Goal: Task Accomplishment & Management: Manage account settings

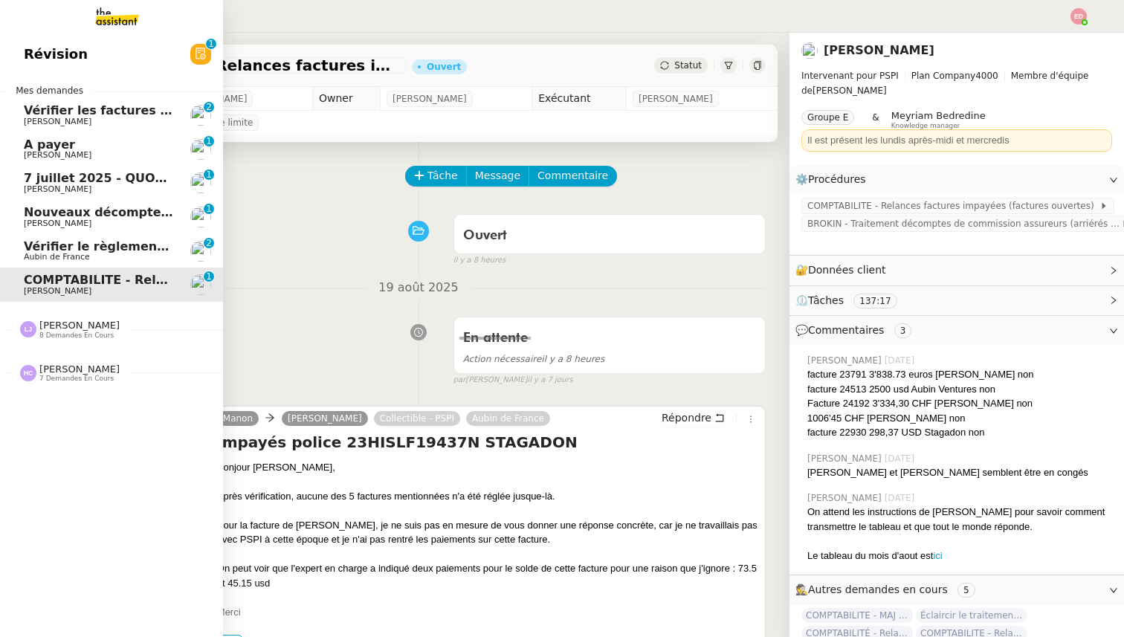
click at [61, 252] on span "Aubin de France" at bounding box center [57, 257] width 66 height 10
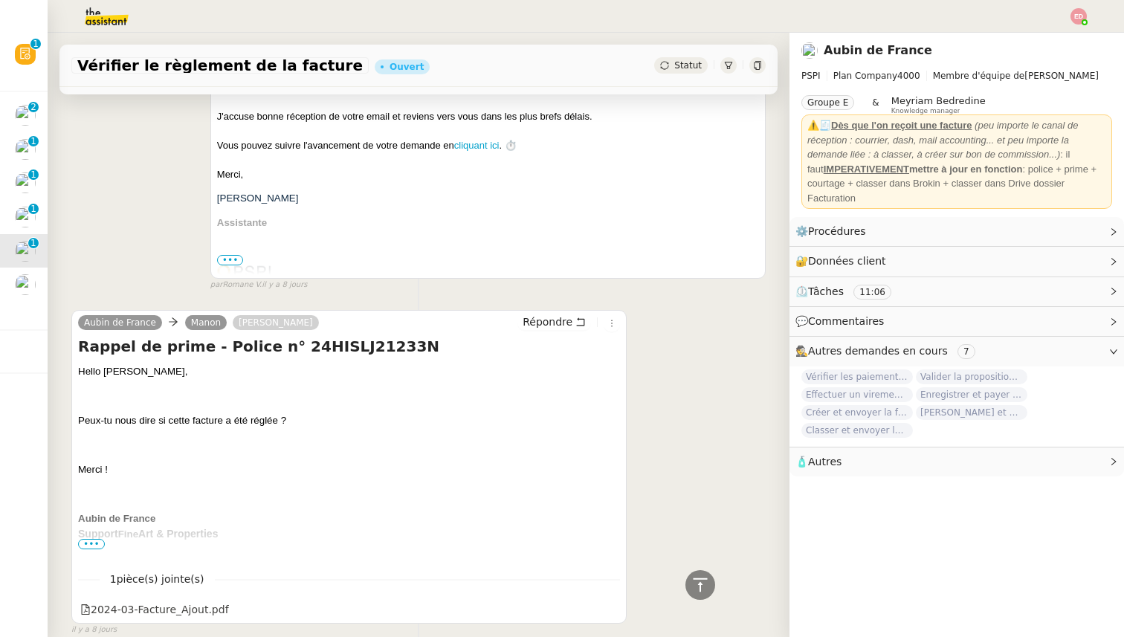
scroll to position [1322, 0]
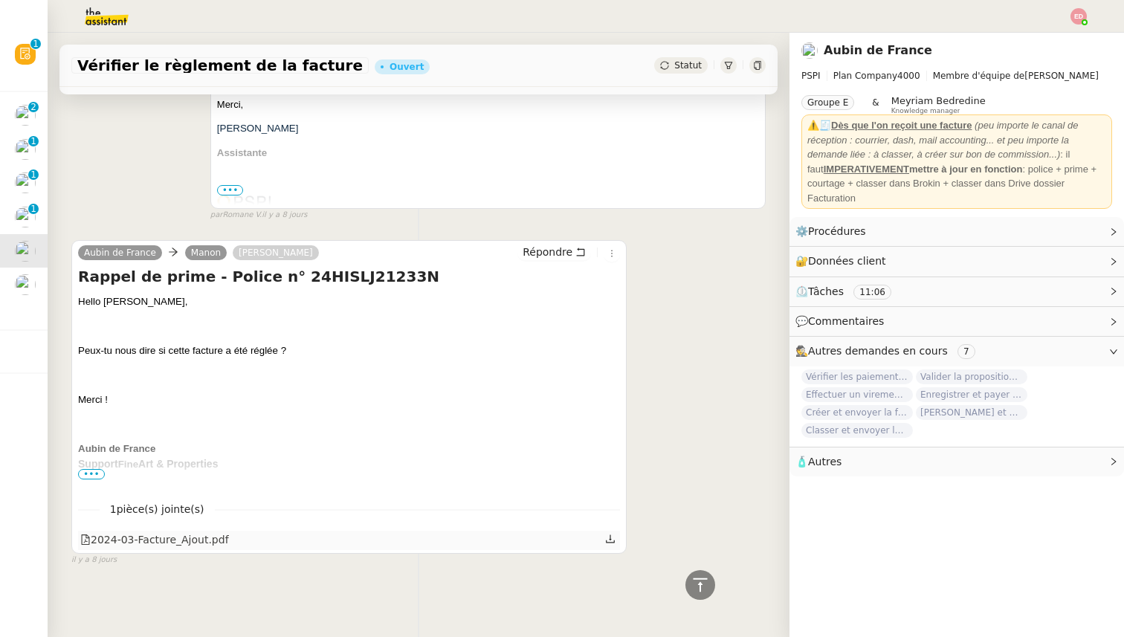
click at [199, 536] on div "2024-03-Facture_Ajout.pdf" at bounding box center [154, 539] width 149 height 17
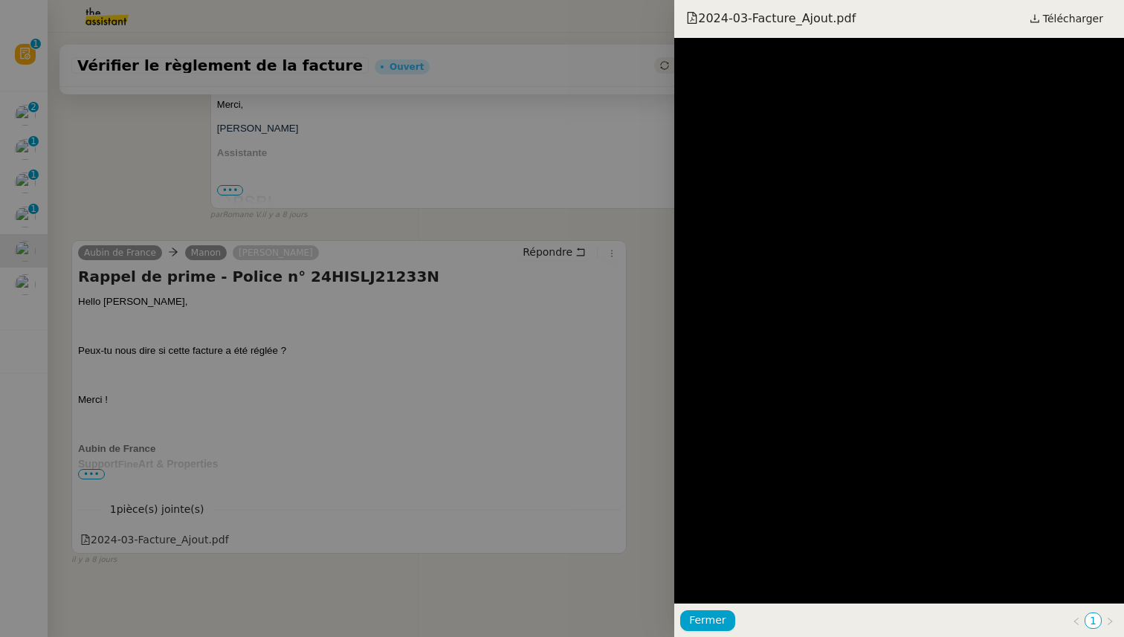
click at [197, 596] on div at bounding box center [562, 318] width 1124 height 637
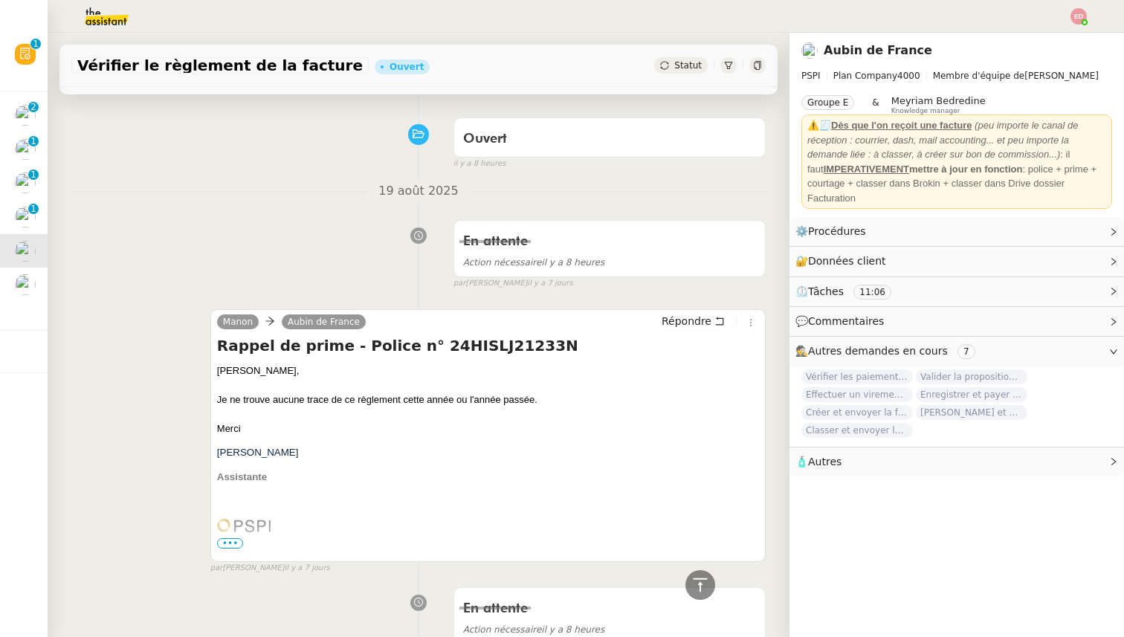
scroll to position [0, 0]
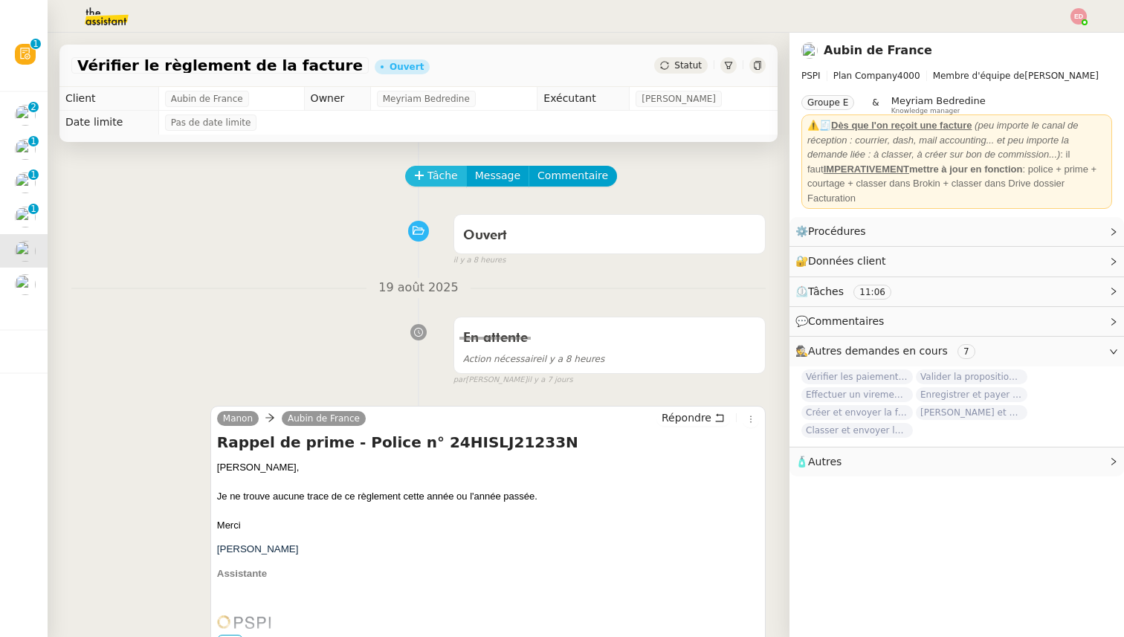
click at [423, 172] on icon at bounding box center [419, 175] width 10 height 10
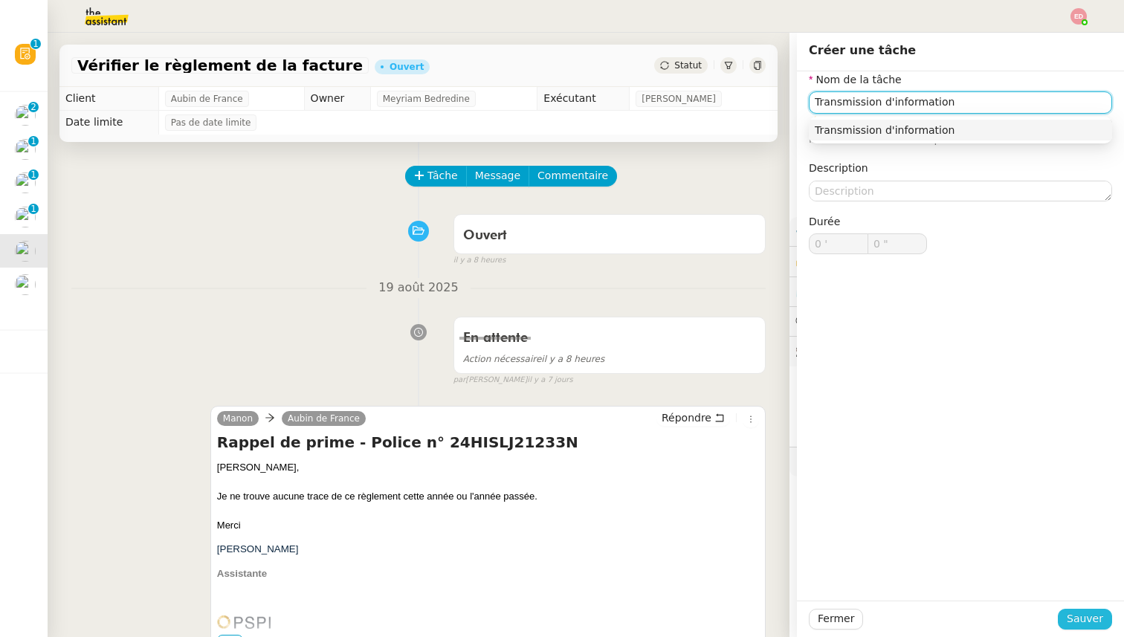
type input "Transmission d'information"
click at [1079, 620] on span "Sauver" at bounding box center [1085, 618] width 36 height 17
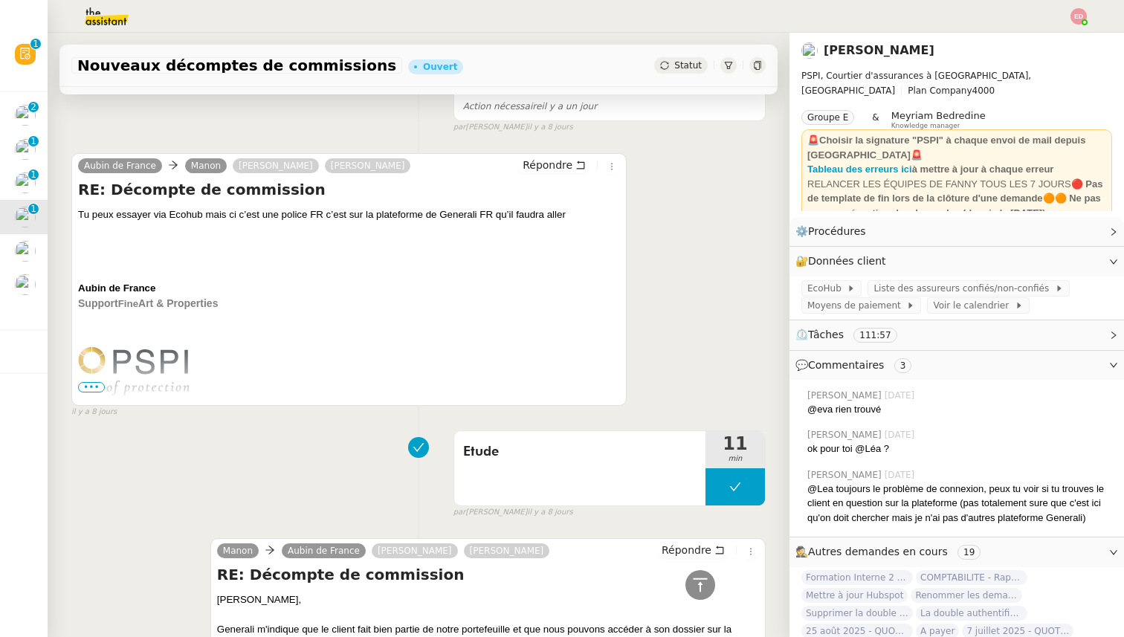
scroll to position [1291, 0]
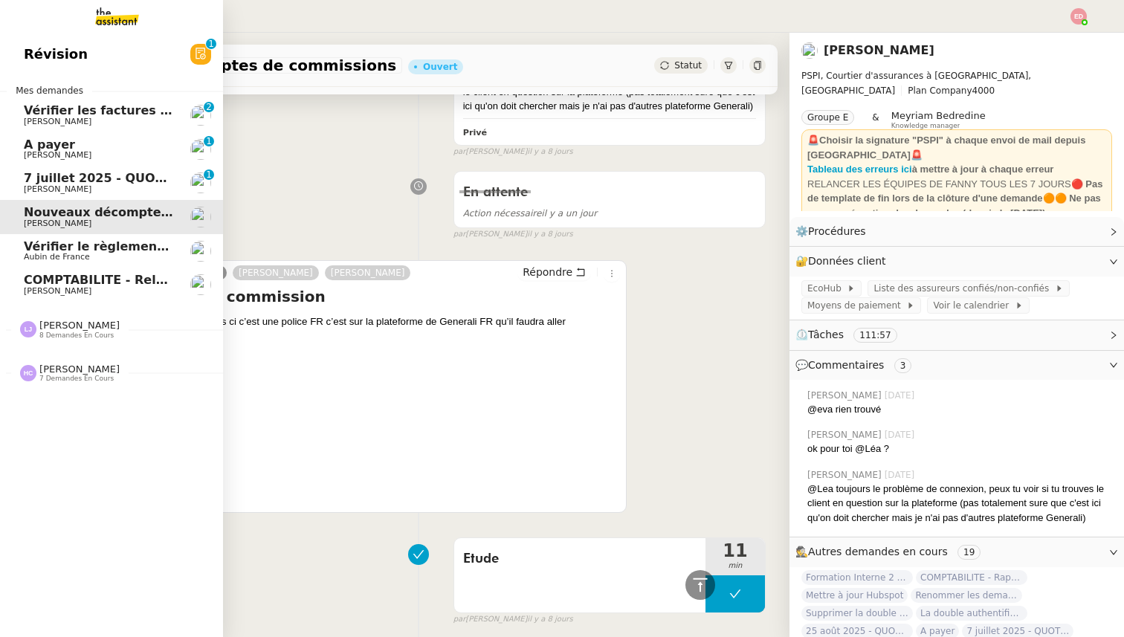
click at [49, 196] on link "[DATE] - QUOTIDIEN Gestion boite mail Accounting [PERSON_NAME] 0 1 2 3 4 5 6 7 …" at bounding box center [111, 183] width 223 height 34
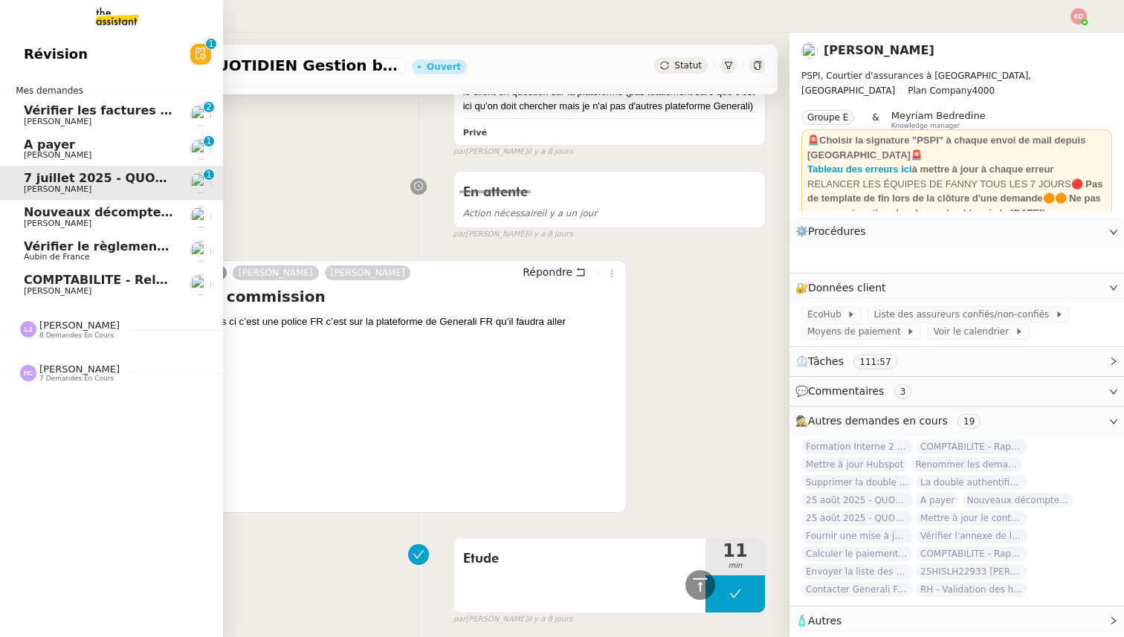
scroll to position [1006, 0]
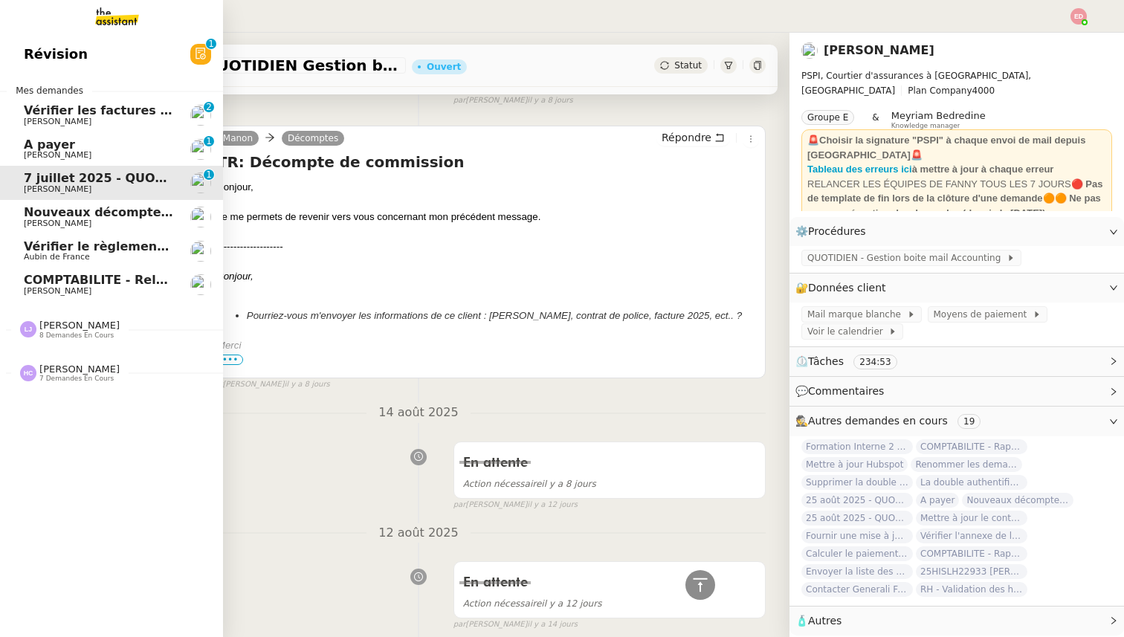
click at [54, 213] on span "Nouveaux décomptes de commissions" at bounding box center [151, 212] width 255 height 14
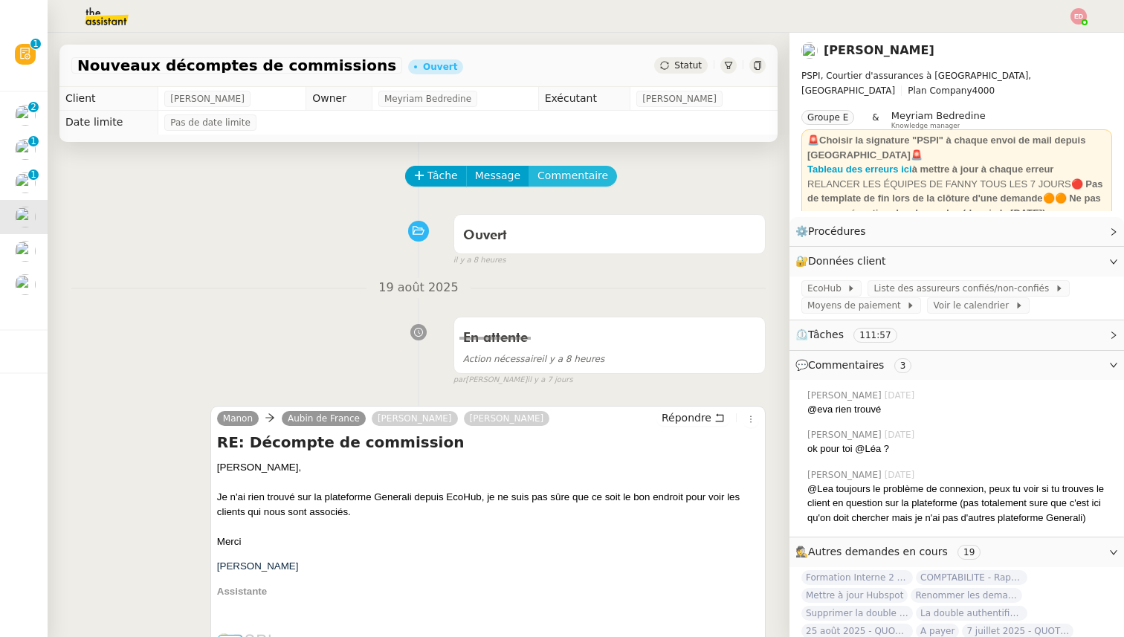
click at [603, 172] on button "Commentaire" at bounding box center [572, 176] width 88 height 21
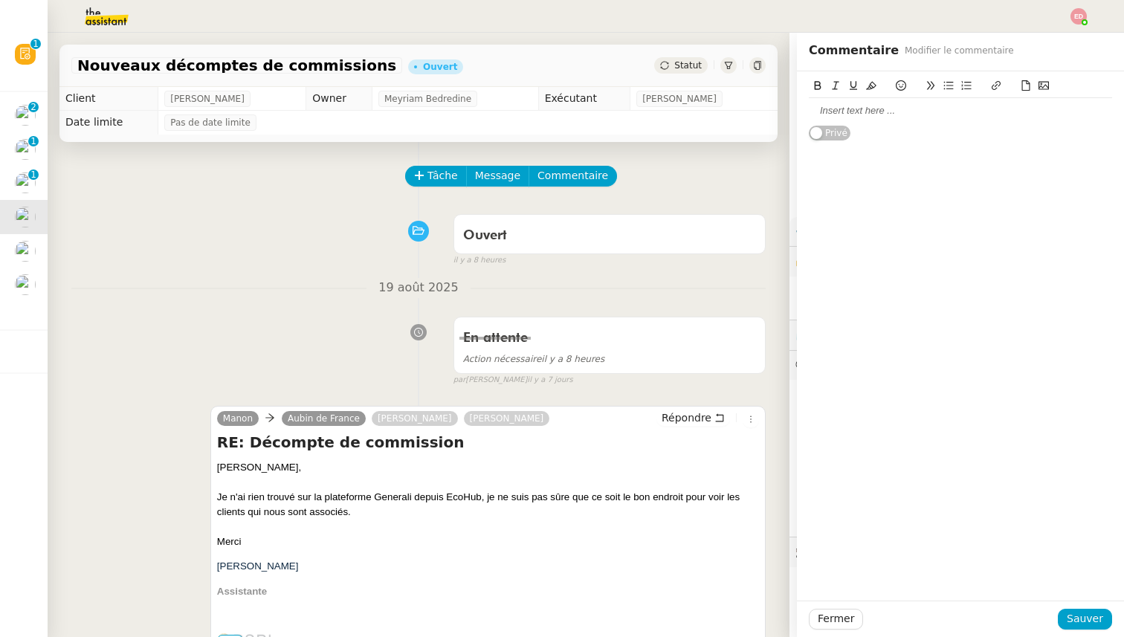
click at [853, 116] on div at bounding box center [960, 110] width 303 height 13
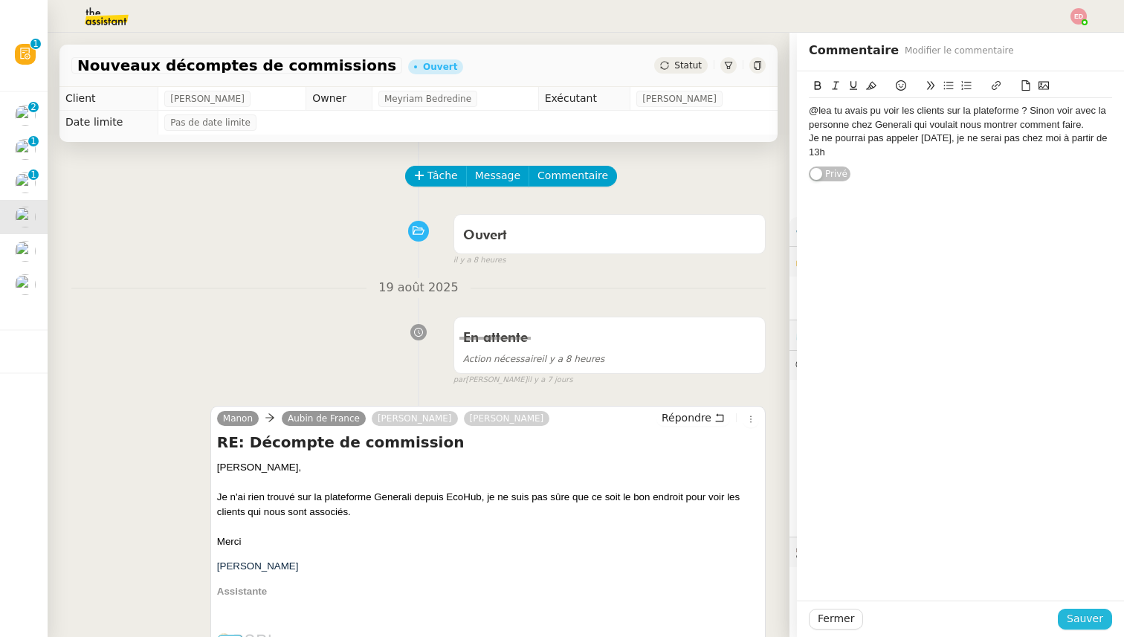
click at [1095, 613] on span "Sauver" at bounding box center [1085, 618] width 36 height 17
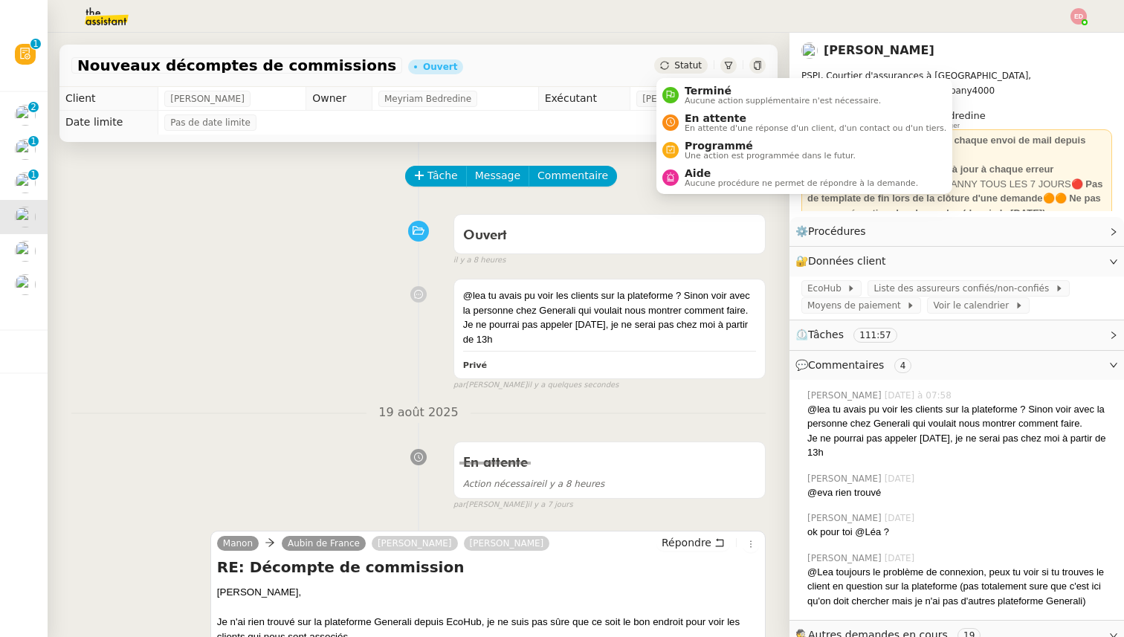
click at [687, 69] on span "Statut" at bounding box center [688, 65] width 28 height 10
click at [705, 180] on span "Aucune procédure ne permet de répondre à la demande." at bounding box center [801, 183] width 233 height 8
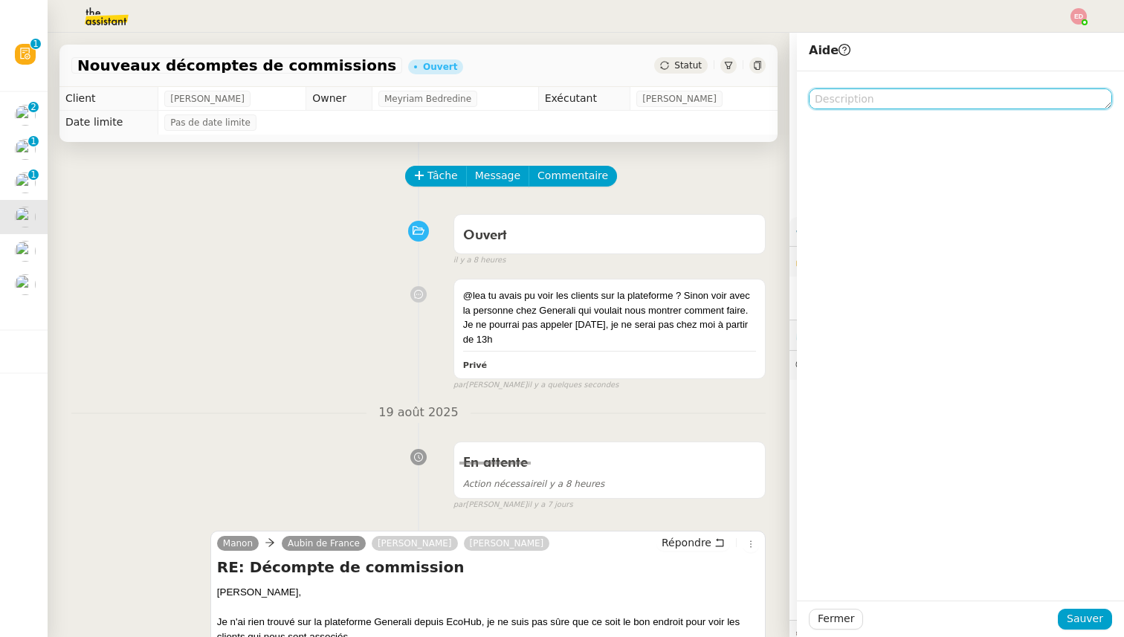
click at [850, 100] on textarea at bounding box center [960, 98] width 303 height 21
type textarea "Lea"
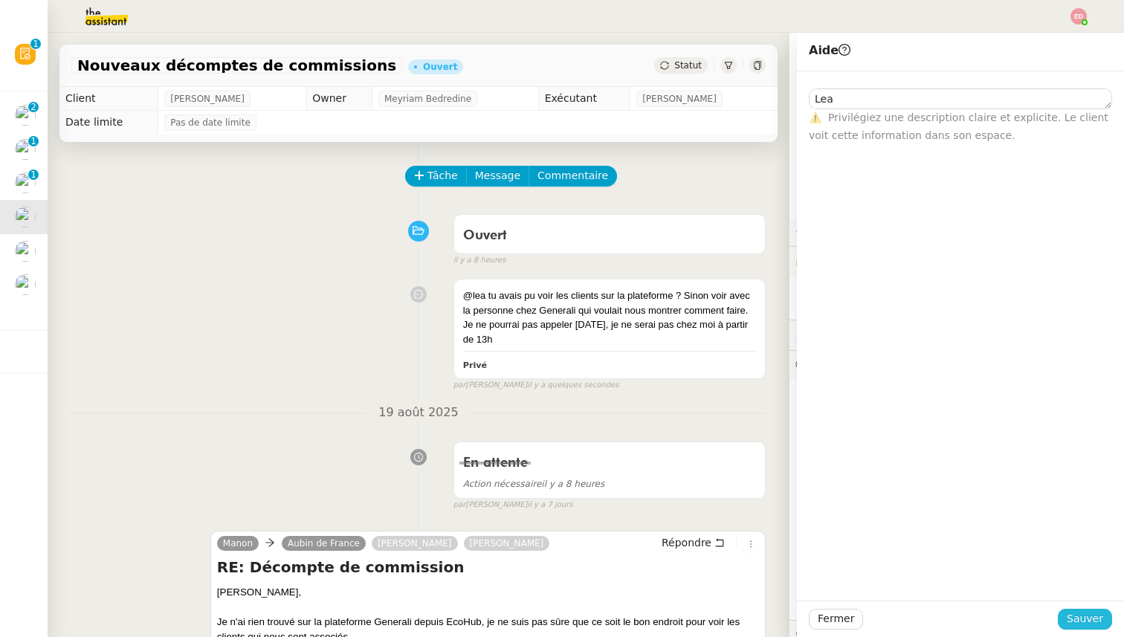
click at [1095, 623] on span "Sauver" at bounding box center [1085, 618] width 36 height 17
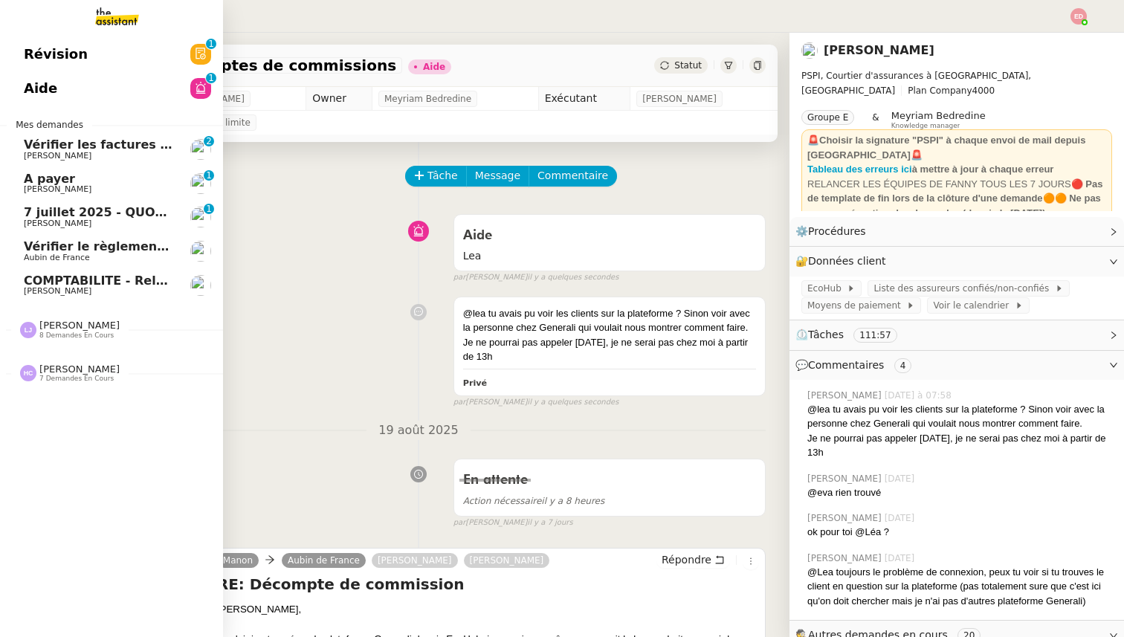
click at [28, 216] on span "7 juillet 2025 - QUOTIDIEN Gestion boite mail Accounting" at bounding box center [215, 212] width 382 height 14
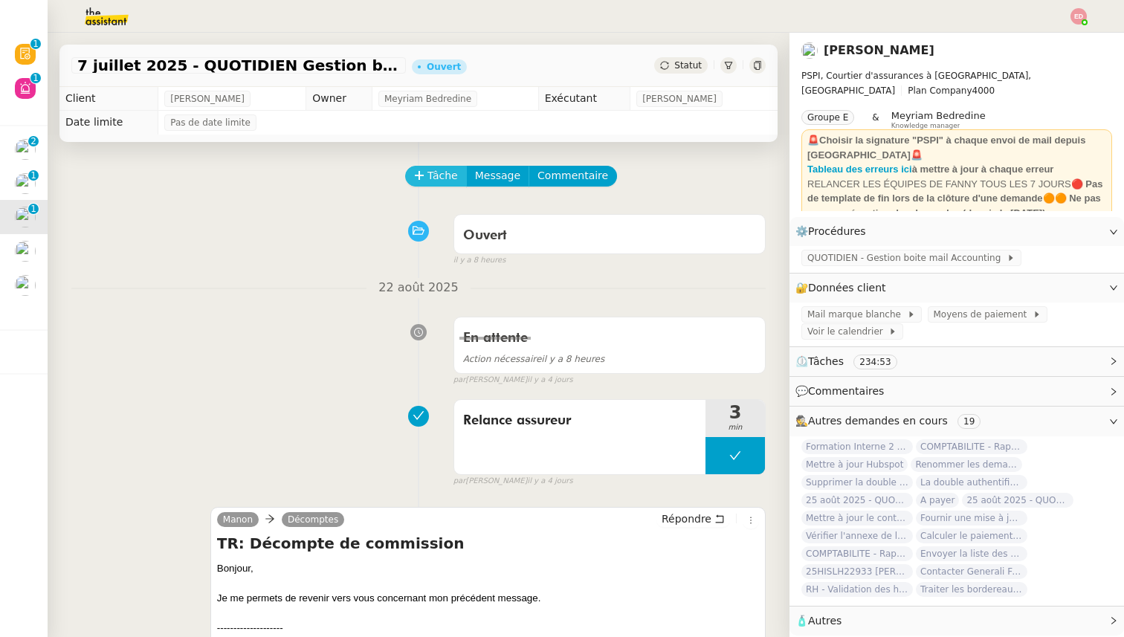
click at [431, 175] on span "Tâche" at bounding box center [442, 175] width 30 height 17
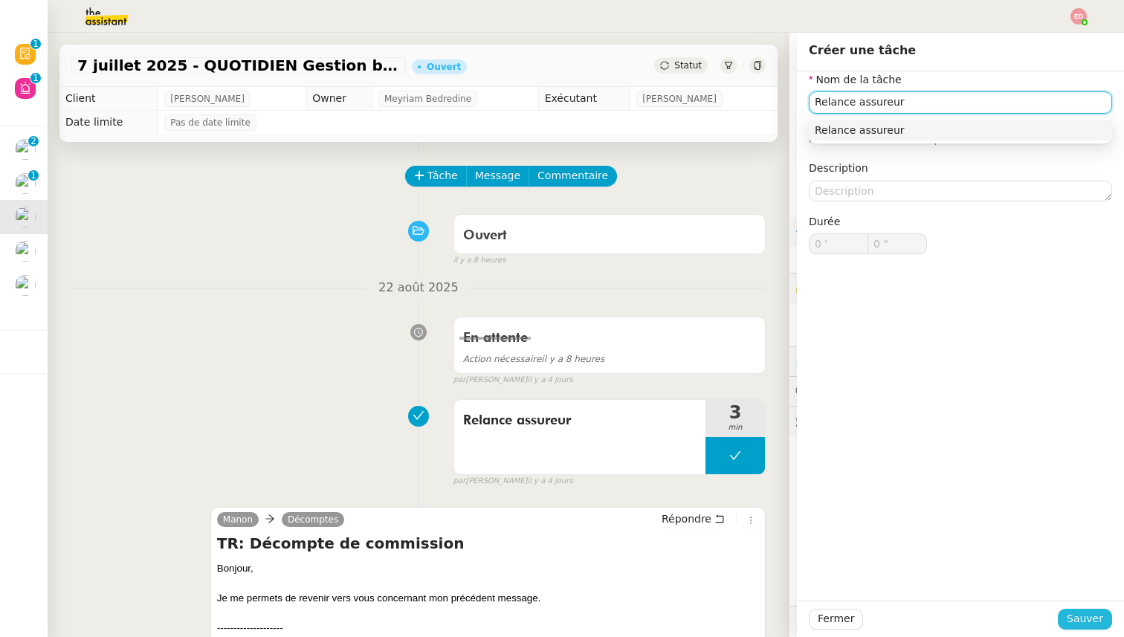
type input "Relance assureur"
click at [1067, 615] on button "Sauver" at bounding box center [1085, 619] width 54 height 21
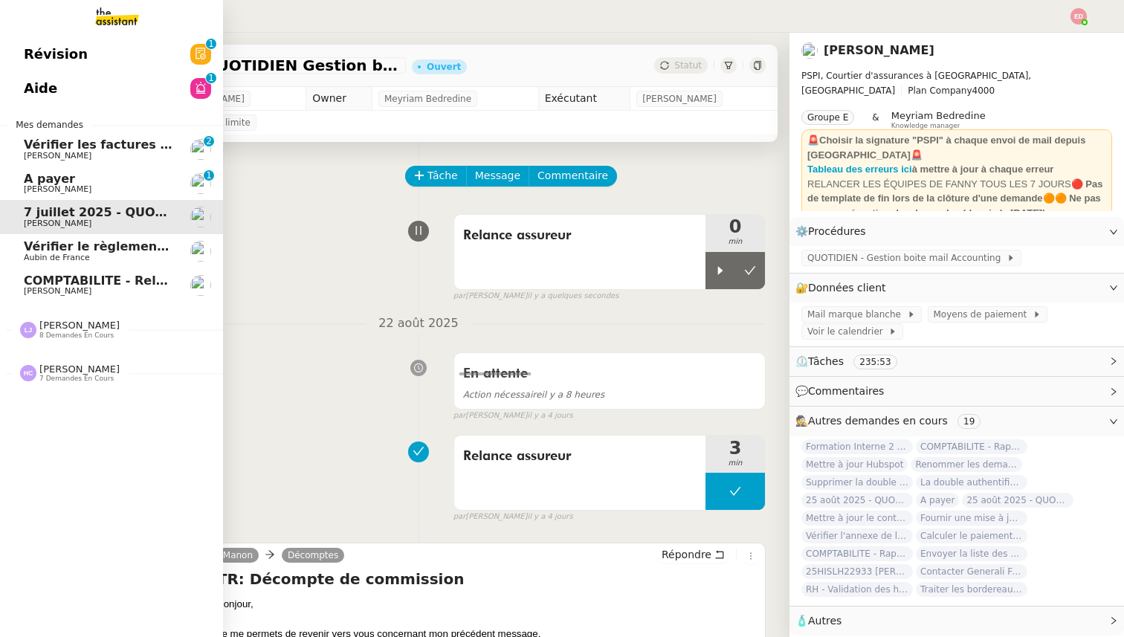
click at [60, 186] on span "[PERSON_NAME]" at bounding box center [58, 189] width 68 height 10
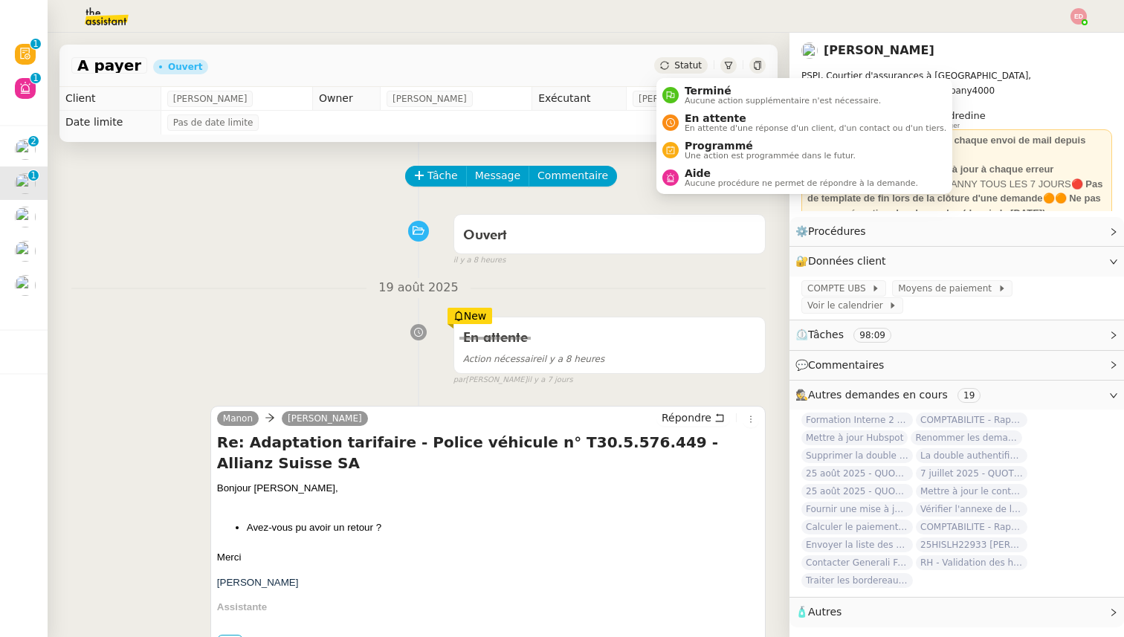
click at [685, 62] on span "Statut" at bounding box center [688, 65] width 28 height 10
click at [707, 113] on span "En attente" at bounding box center [816, 118] width 262 height 12
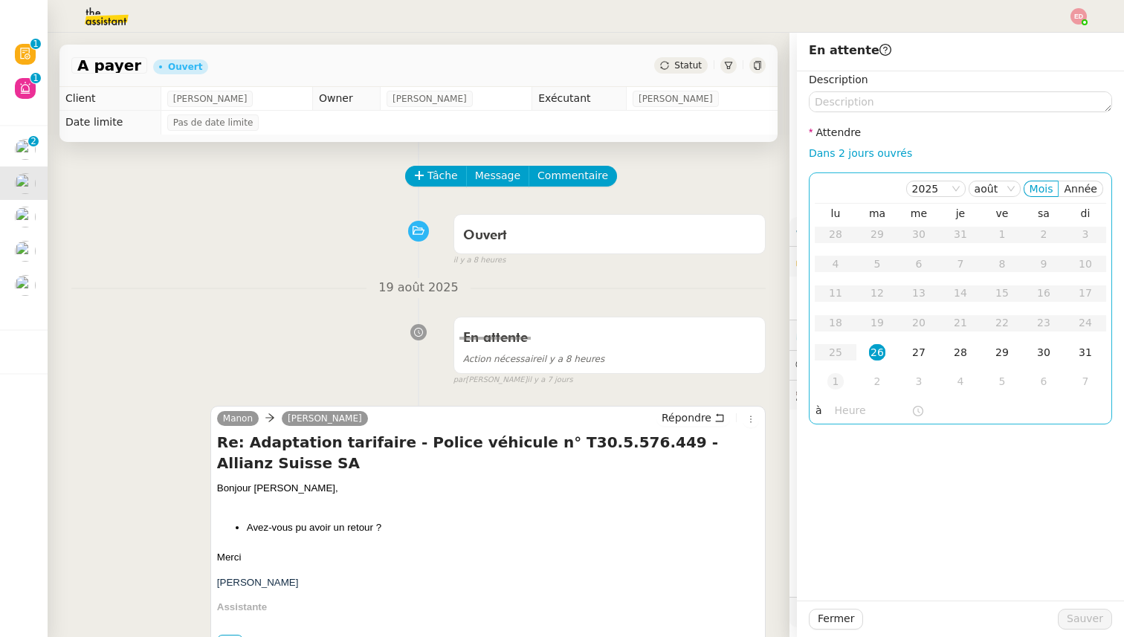
click at [847, 384] on td "1" at bounding box center [836, 382] width 42 height 30
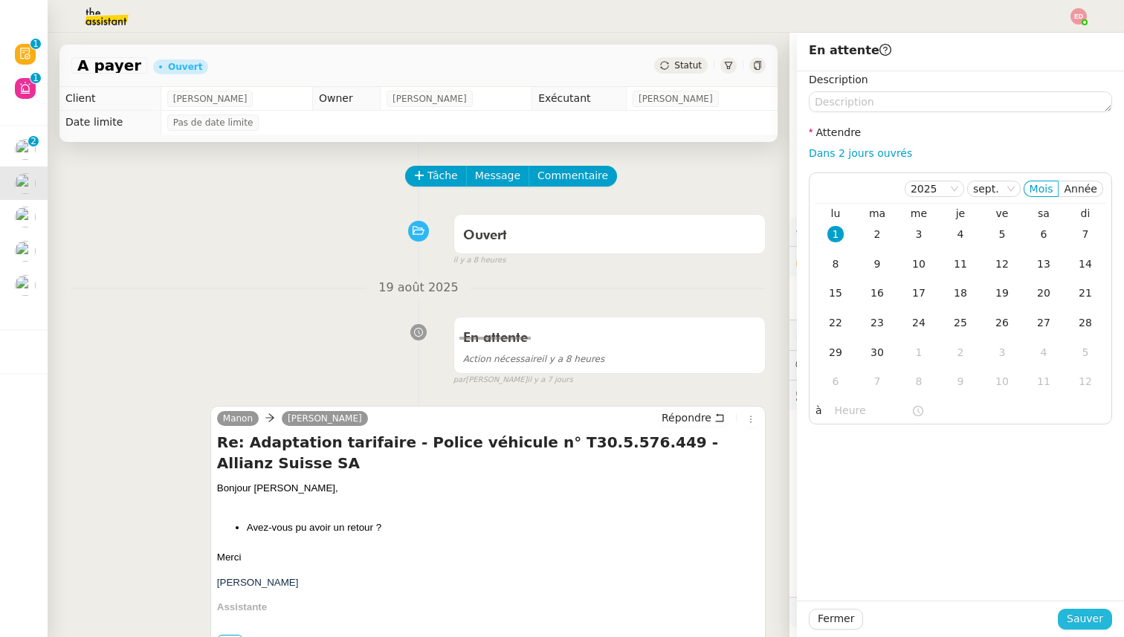
click at [1087, 618] on span "Sauver" at bounding box center [1085, 618] width 36 height 17
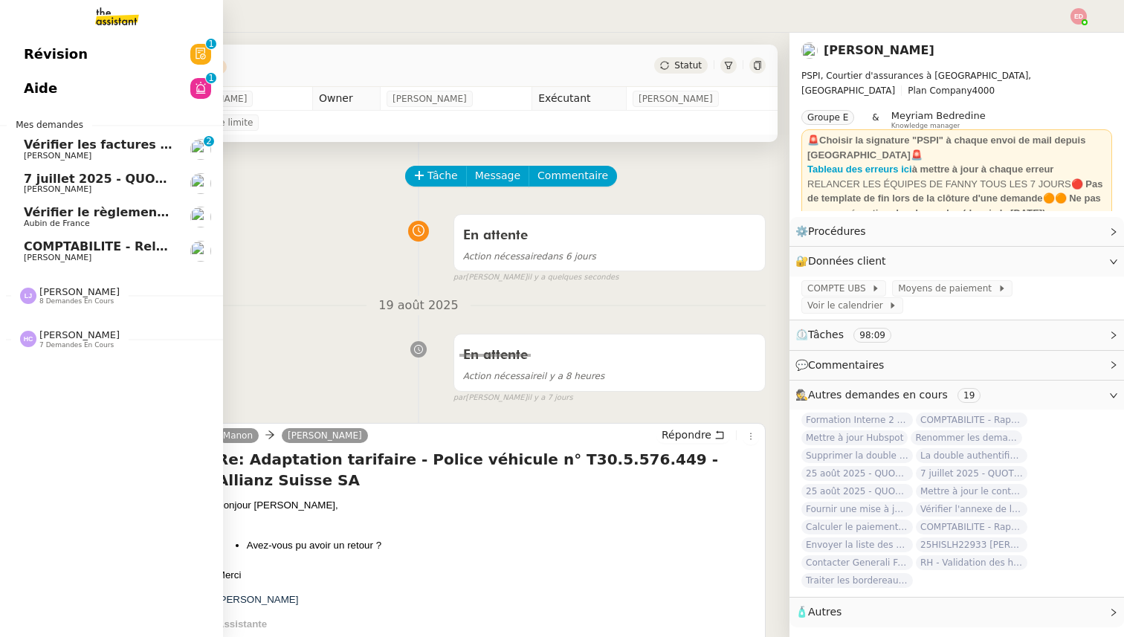
click at [45, 149] on span "Vérifier les factures non réglées" at bounding box center [132, 145] width 216 height 14
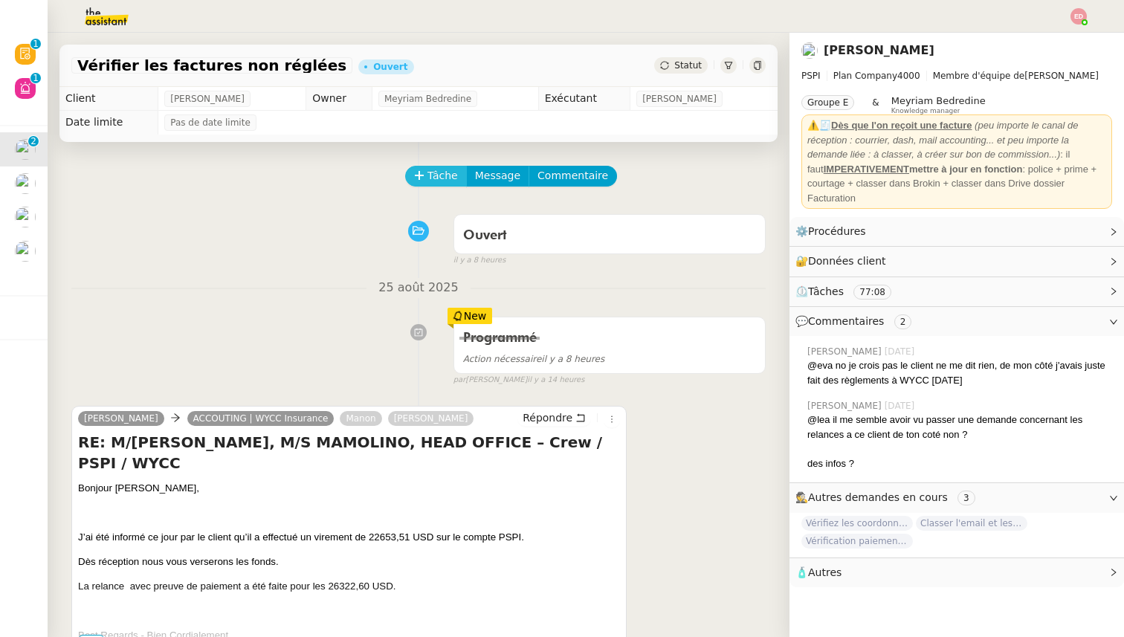
scroll to position [7, 0]
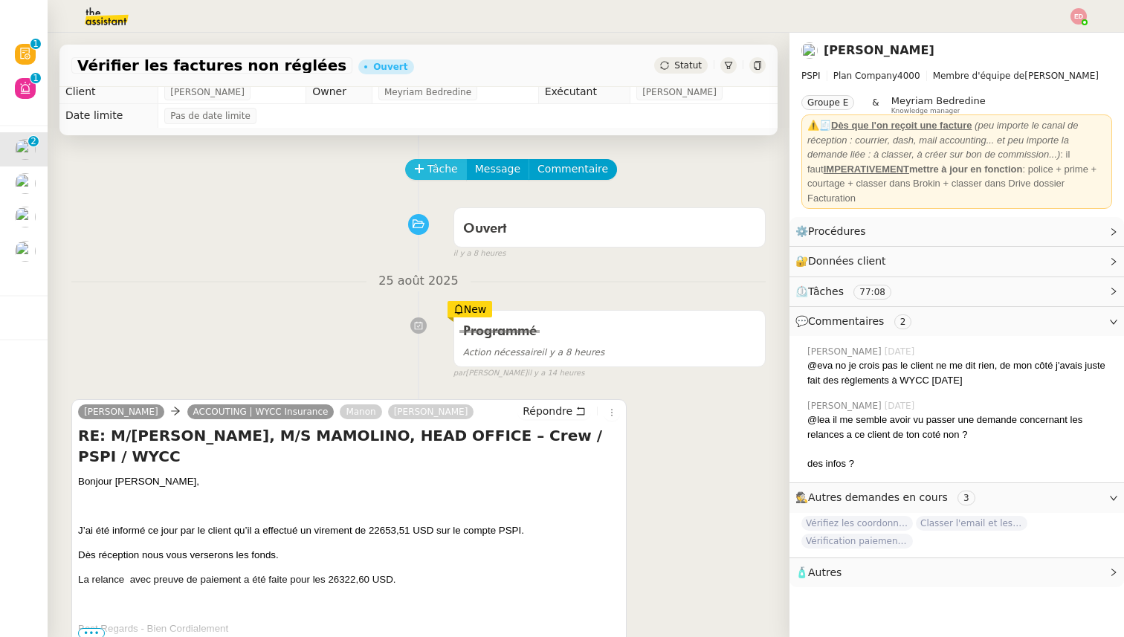
click at [439, 172] on span "Tâche" at bounding box center [442, 169] width 30 height 17
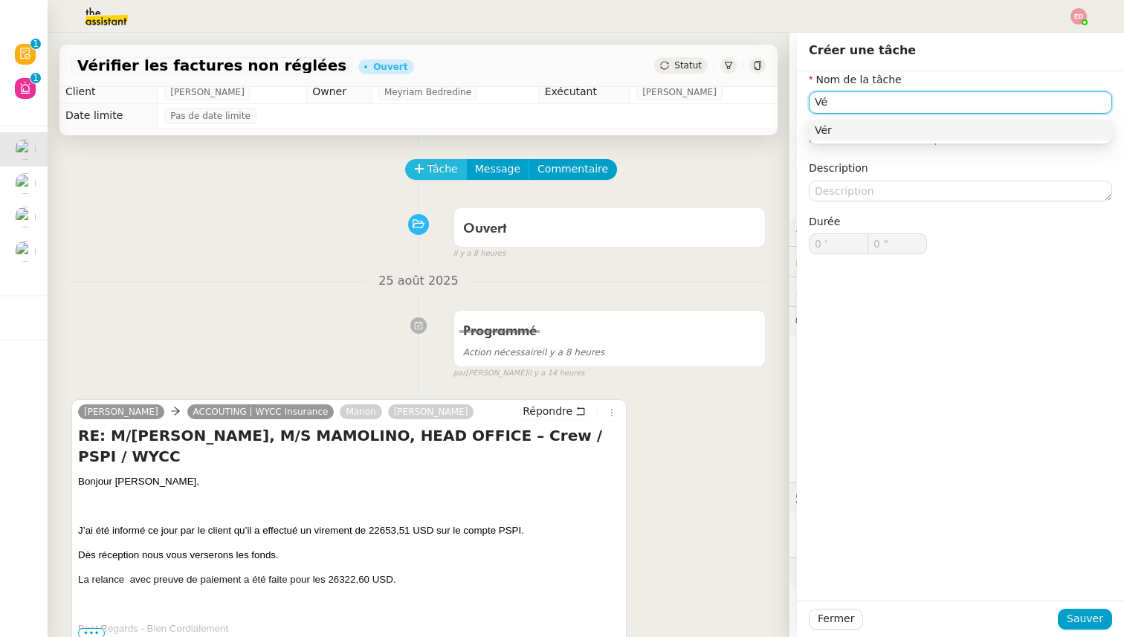
type input "V"
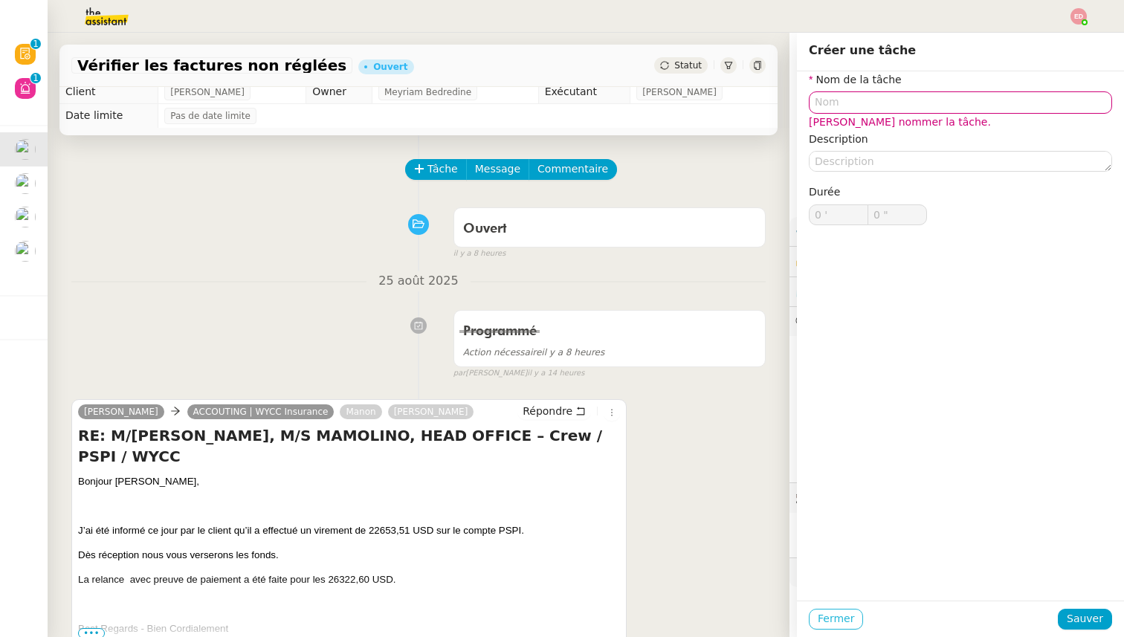
click at [844, 617] on span "Fermer" at bounding box center [836, 618] width 36 height 17
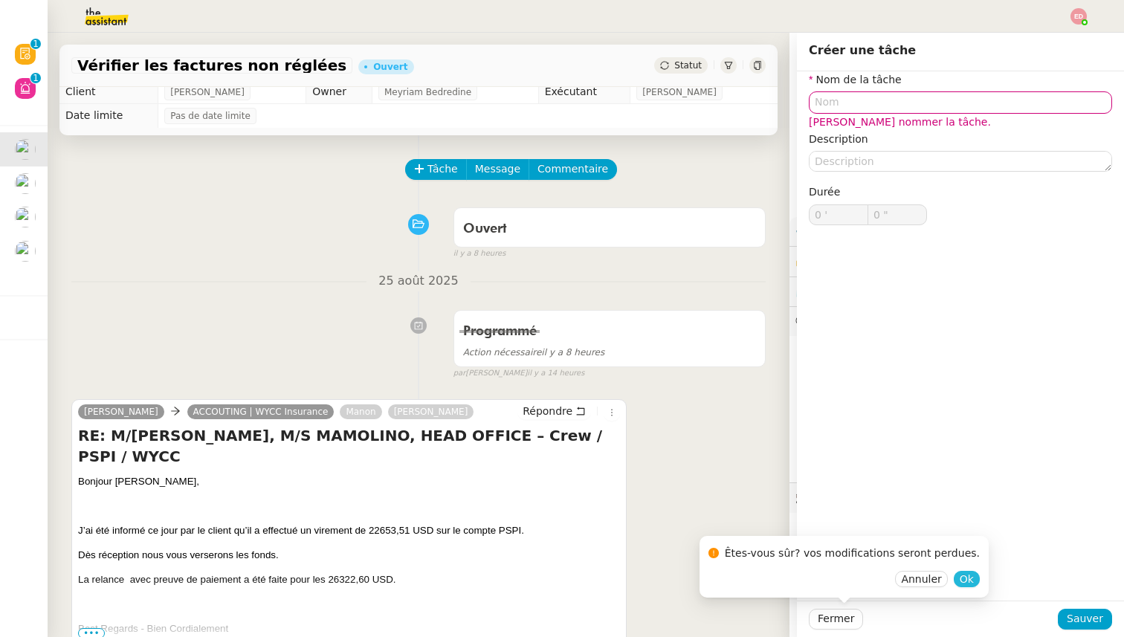
click at [960, 577] on span "Ok" at bounding box center [967, 579] width 14 height 15
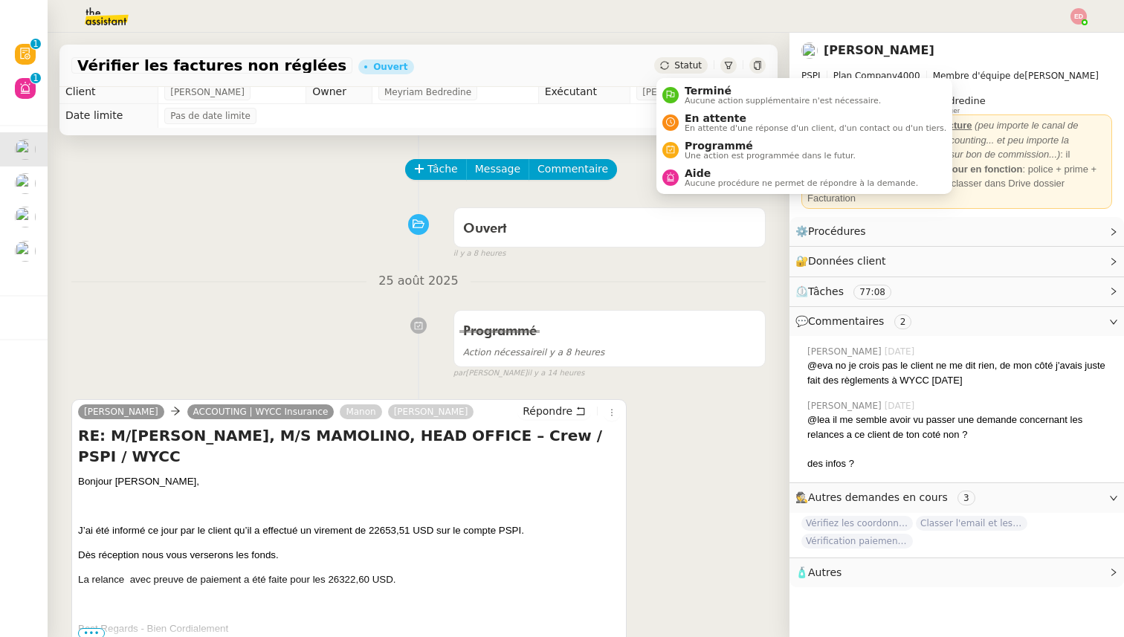
click at [693, 60] on span "Statut" at bounding box center [688, 65] width 28 height 10
click at [705, 143] on span "Programmé" at bounding box center [770, 146] width 171 height 12
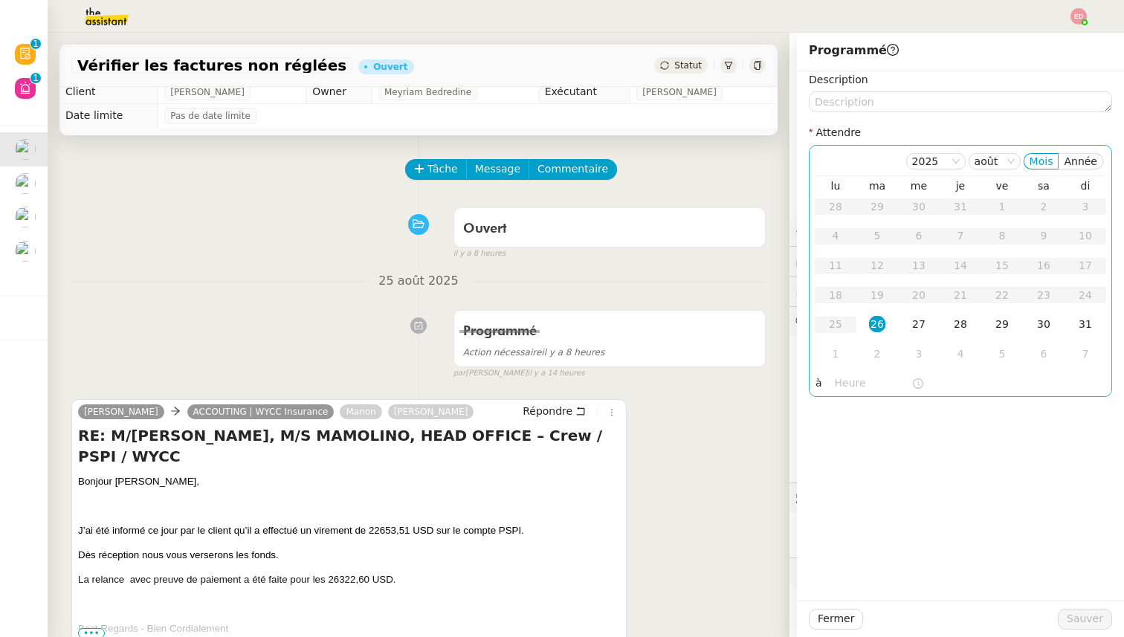
click at [883, 331] on div "26" at bounding box center [877, 324] width 16 height 16
click at [858, 384] on input "text" at bounding box center [873, 383] width 77 height 17
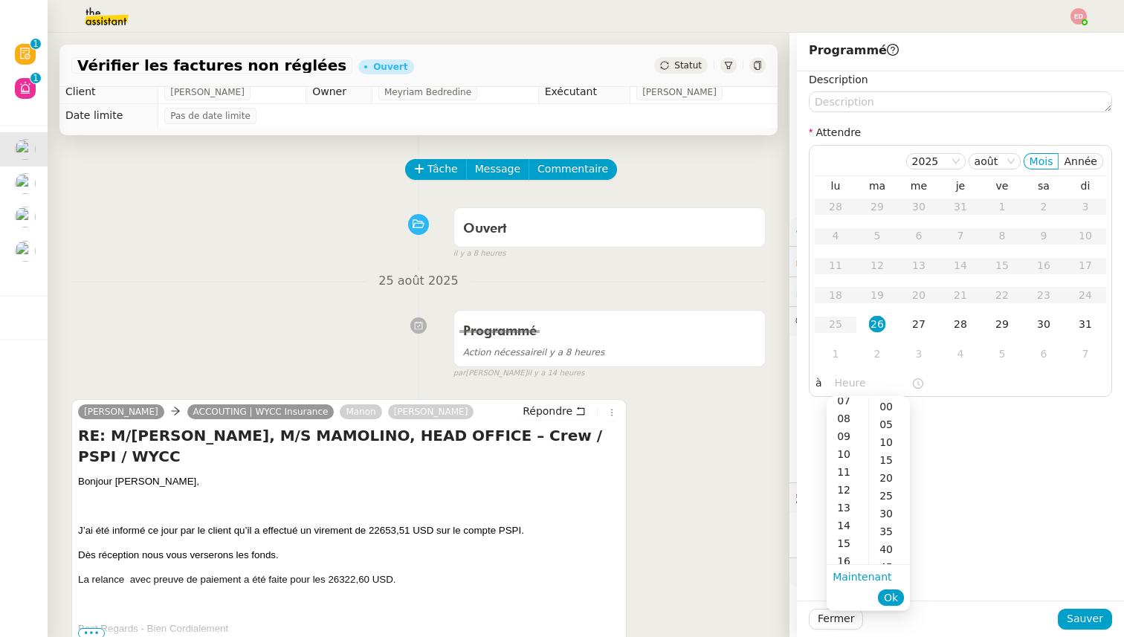
scroll to position [134, 0]
click at [848, 453] on div "10" at bounding box center [848, 451] width 42 height 18
click at [886, 402] on div "00" at bounding box center [889, 407] width 41 height 18
type input "10:00"
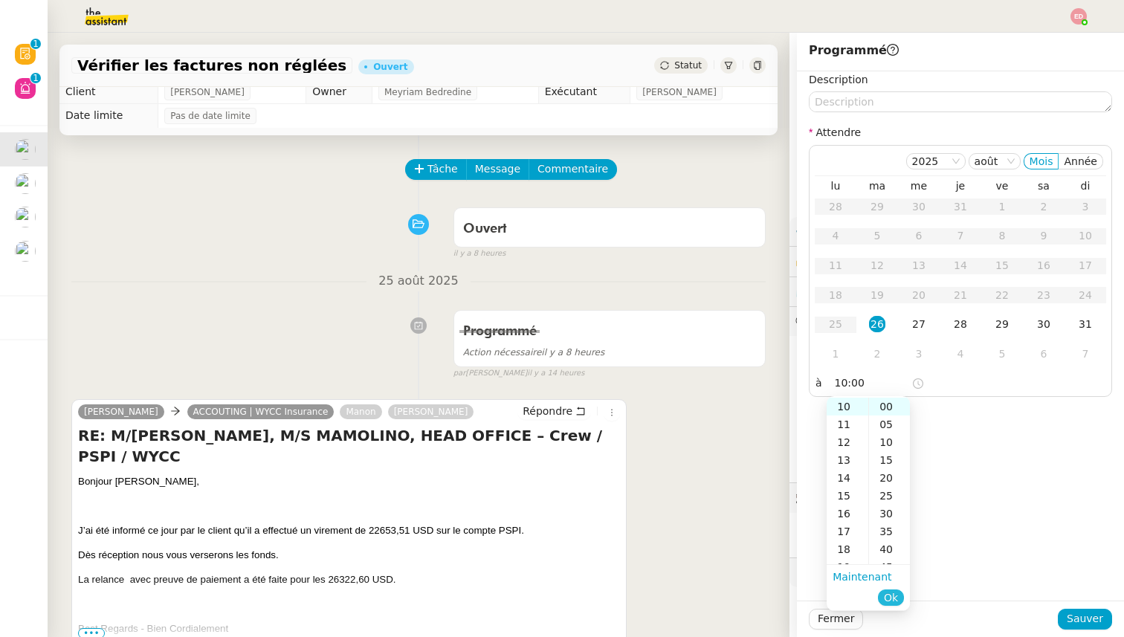
click at [890, 603] on span "Ok" at bounding box center [891, 597] width 14 height 15
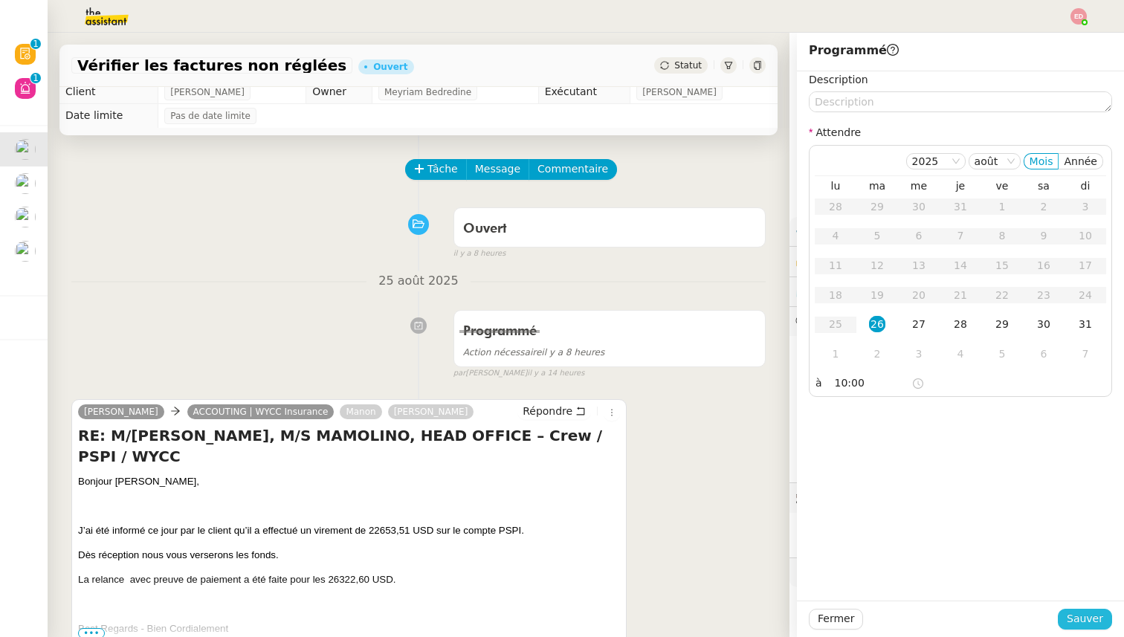
click at [1067, 626] on button "Sauver" at bounding box center [1085, 619] width 54 height 21
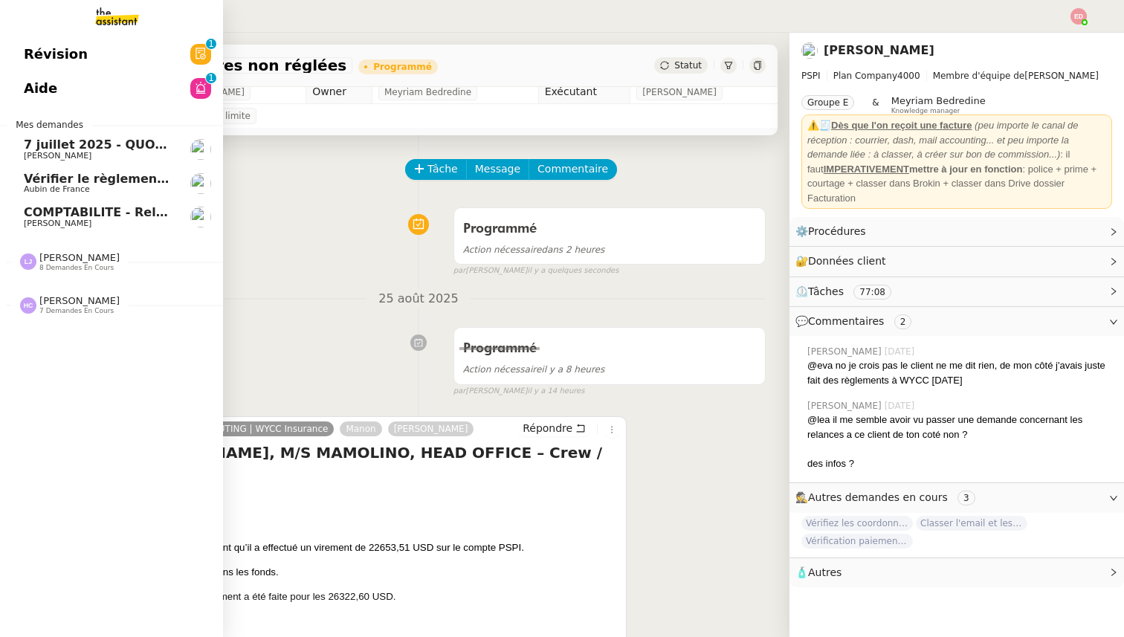
click at [74, 277] on div "[PERSON_NAME] 7 demandes en cours" at bounding box center [111, 298] width 223 height 43
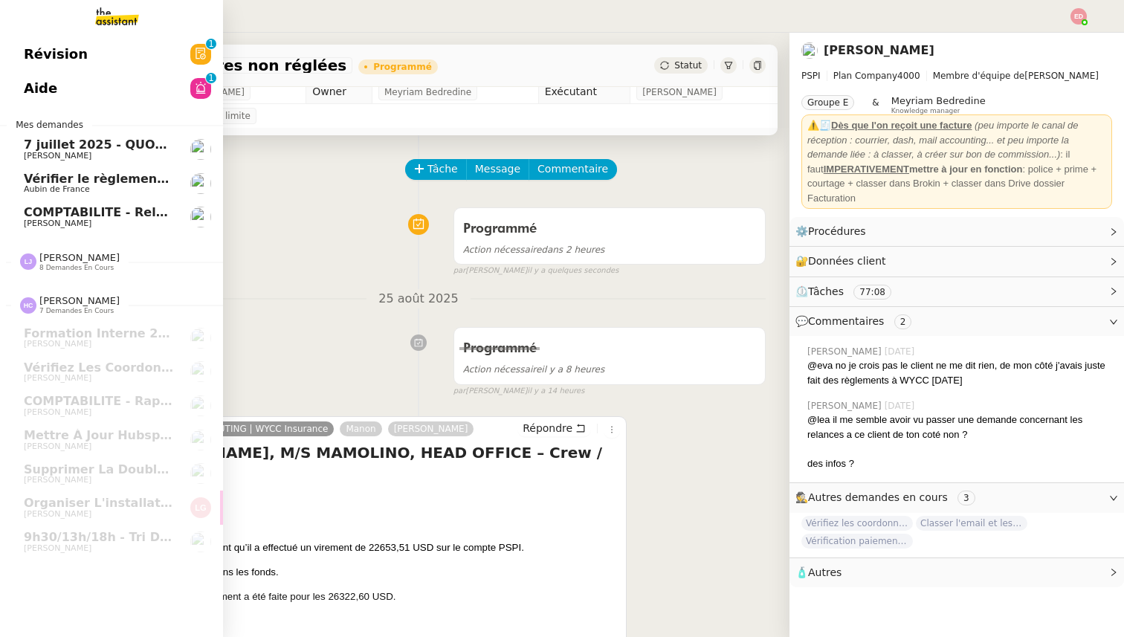
click at [68, 257] on span "[PERSON_NAME]" at bounding box center [79, 257] width 80 height 11
